Goal: Information Seeking & Learning: Learn about a topic

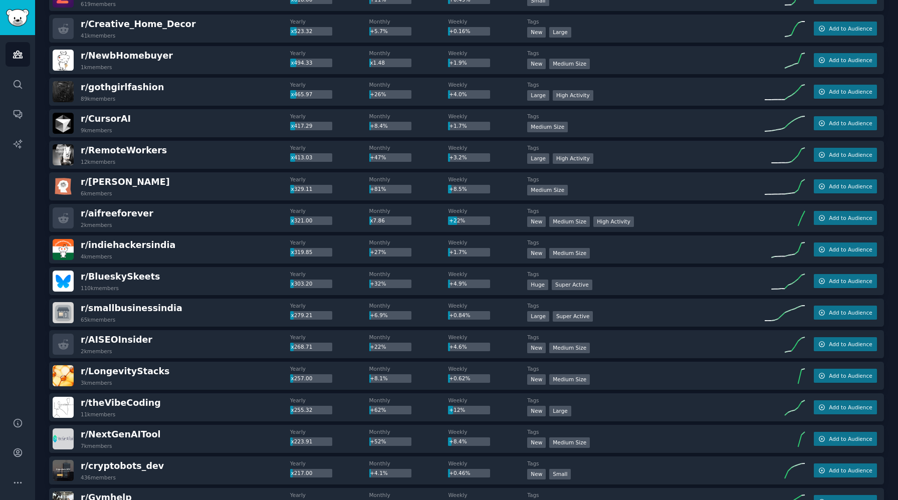
scroll to position [351, 0]
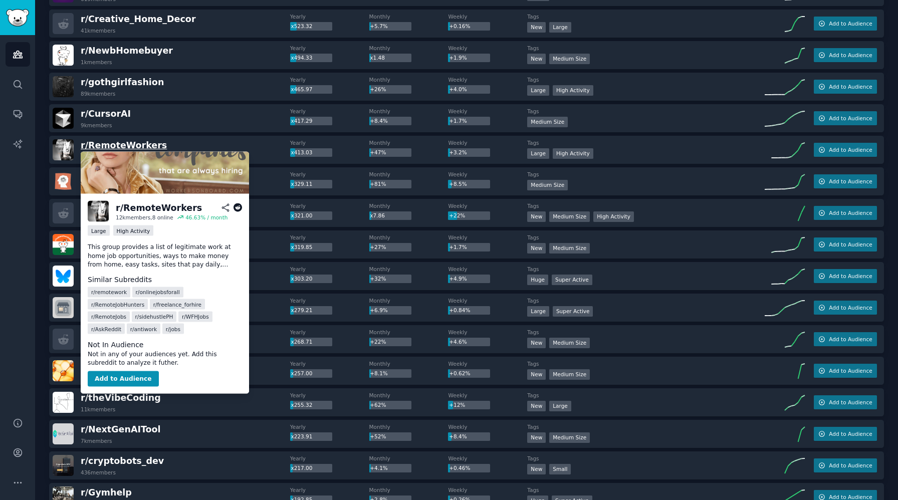
click at [149, 144] on span "r/ RemoteWorkers" at bounding box center [124, 145] width 86 height 10
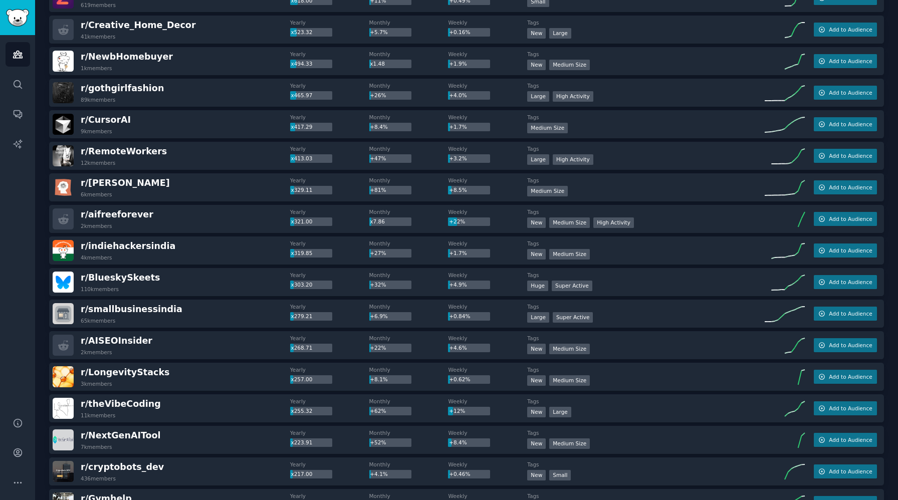
scroll to position [344, 0]
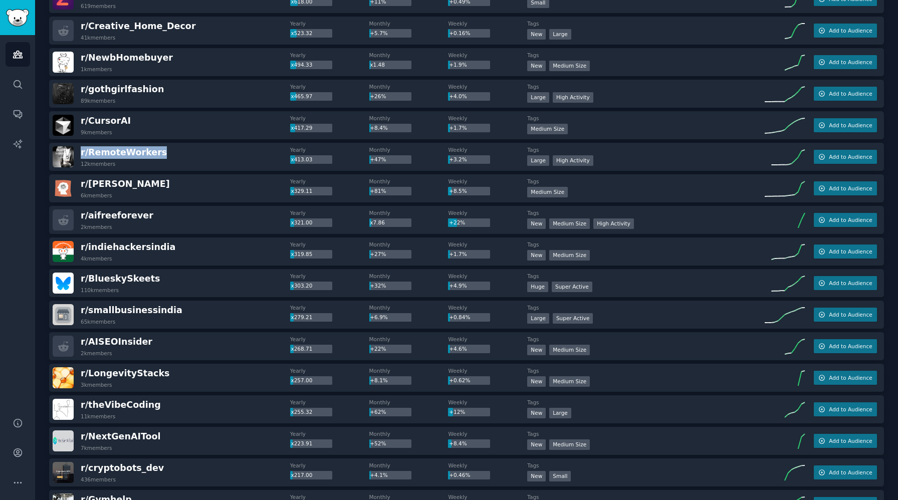
drag, startPoint x: 163, startPoint y: 152, endPoint x: 78, endPoint y: 150, distance: 85.2
click at [78, 150] on div "r/ RemoteWorkers 12k members" at bounding box center [171, 156] width 237 height 21
copy span "r/ RemoteWorkers"
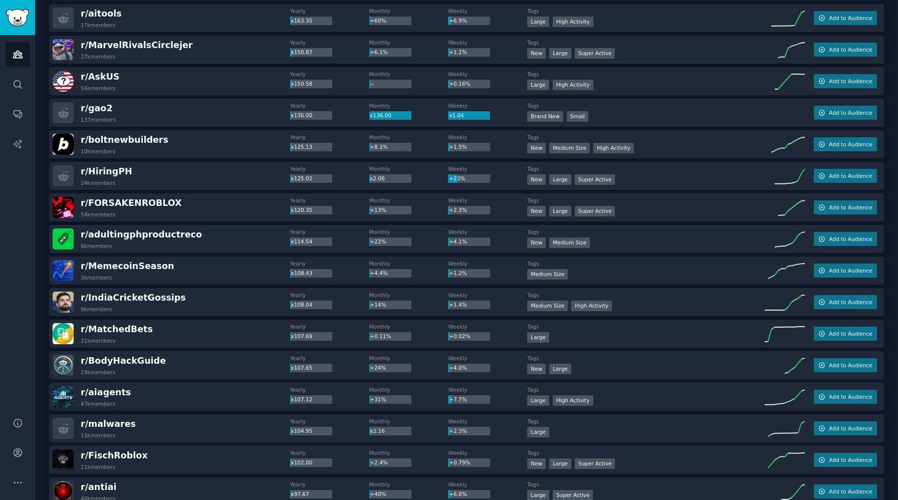
scroll to position [901, 0]
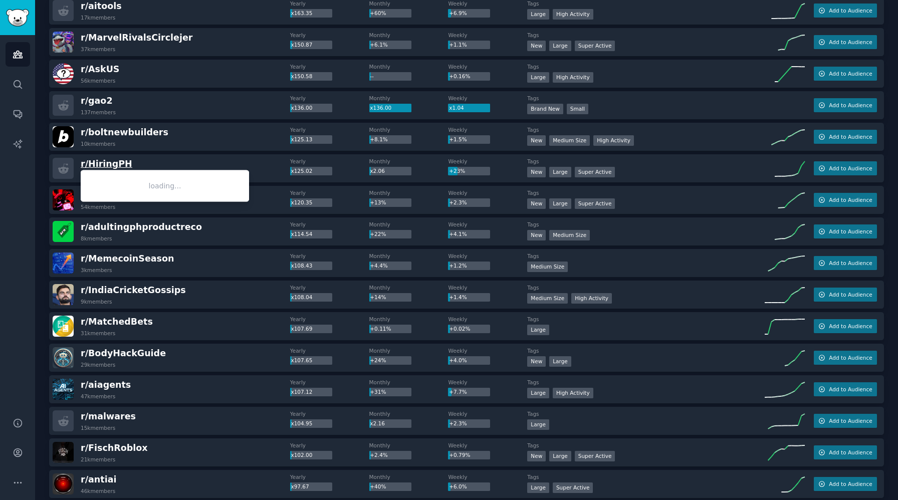
click at [101, 162] on span "r/ HiringPH" at bounding box center [107, 164] width 52 height 10
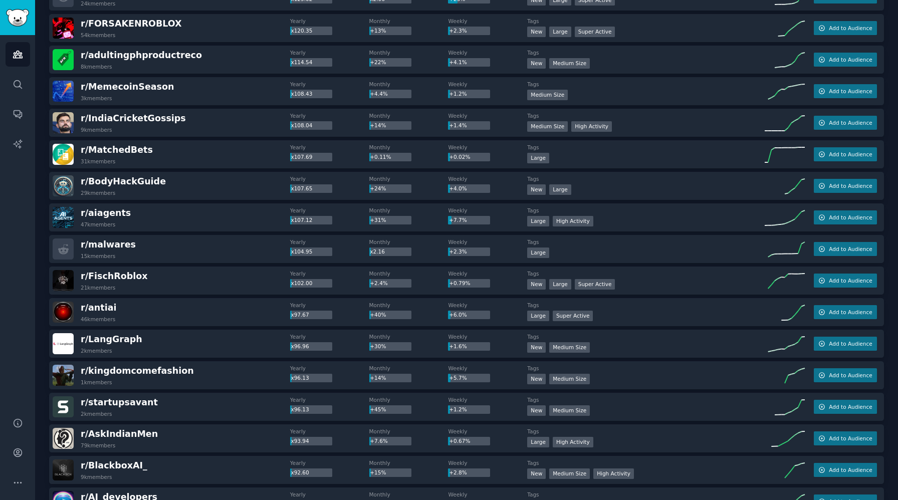
scroll to position [1075, 0]
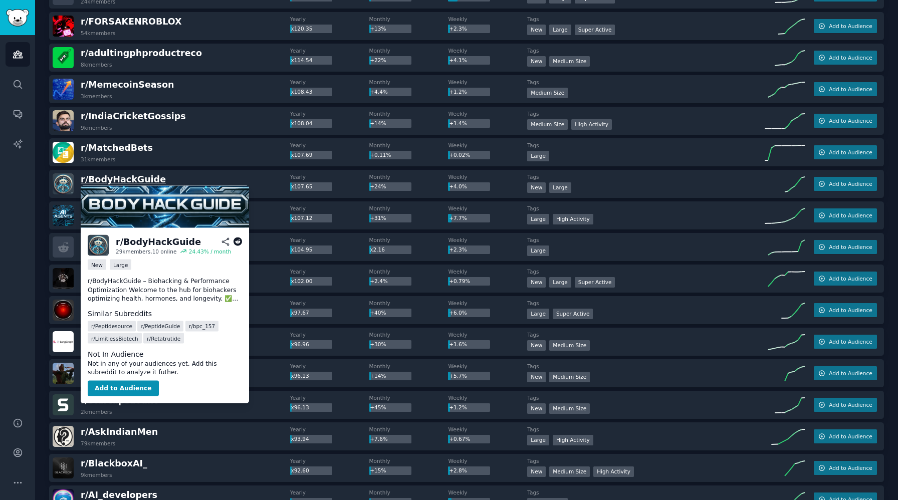
click at [123, 180] on span "r/ BodyHackGuide" at bounding box center [123, 179] width 85 height 10
drag, startPoint x: 164, startPoint y: 182, endPoint x: 88, endPoint y: 179, distance: 76.7
click at [88, 179] on div "r/ BodyHackGuide 29k members" at bounding box center [171, 183] width 237 height 21
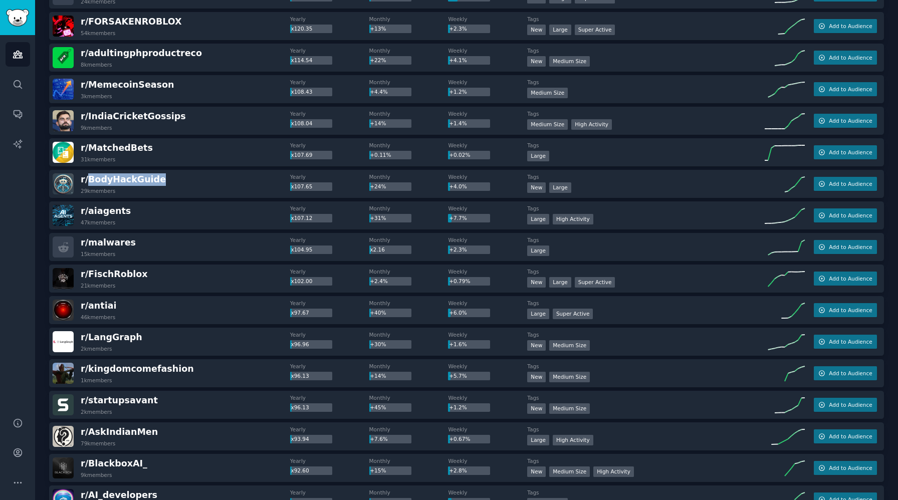
copy span "BodyHackGuide"
